Goal: Transaction & Acquisition: Register for event/course

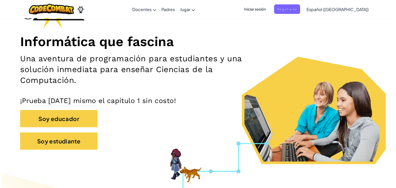
scroll to position [52, 0]
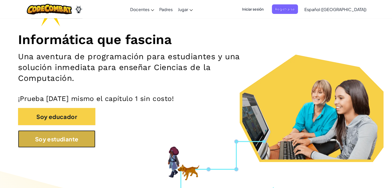
click at [58, 142] on font "Soy estudiante" at bounding box center [57, 139] width 44 height 7
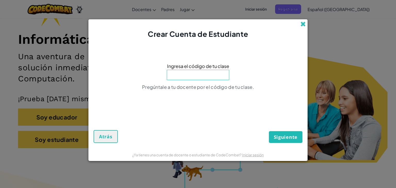
click at [304, 27] on span at bounding box center [302, 23] width 5 height 5
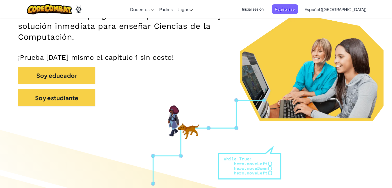
scroll to position [0, 0]
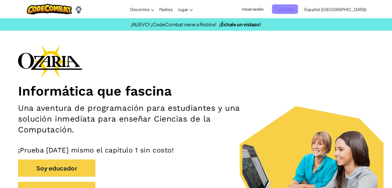
click at [293, 12] on font "Registrarse" at bounding box center [285, 8] width 20 height 5
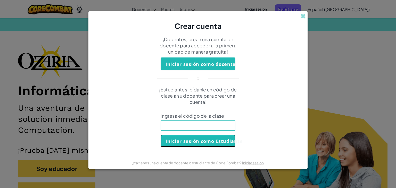
click at [198, 144] on font "Iniciar sesión como Estudiante" at bounding box center [204, 141] width 77 height 6
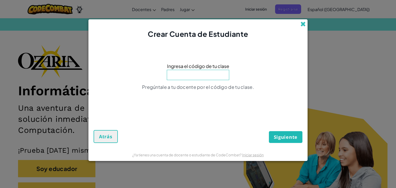
click at [303, 23] on span at bounding box center [302, 23] width 5 height 5
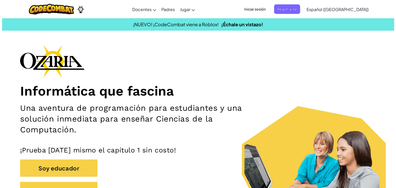
scroll to position [106, 0]
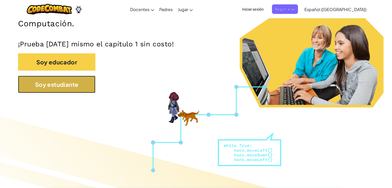
click at [89, 93] on button "Soy estudiante" at bounding box center [56, 84] width 77 height 17
